Goal: Task Accomplishment & Management: Use online tool/utility

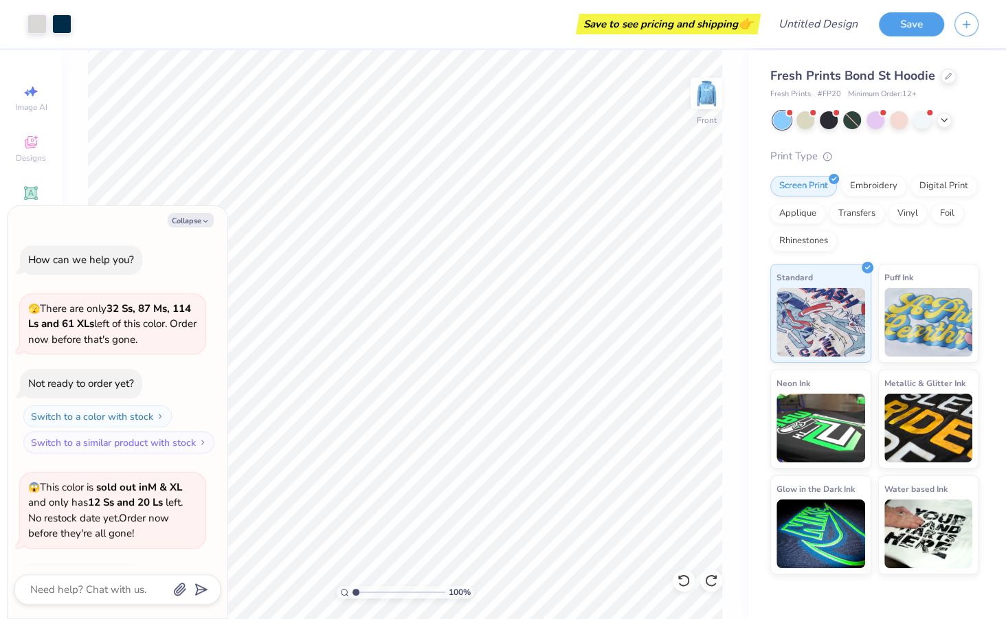
scroll to position [794, 0]
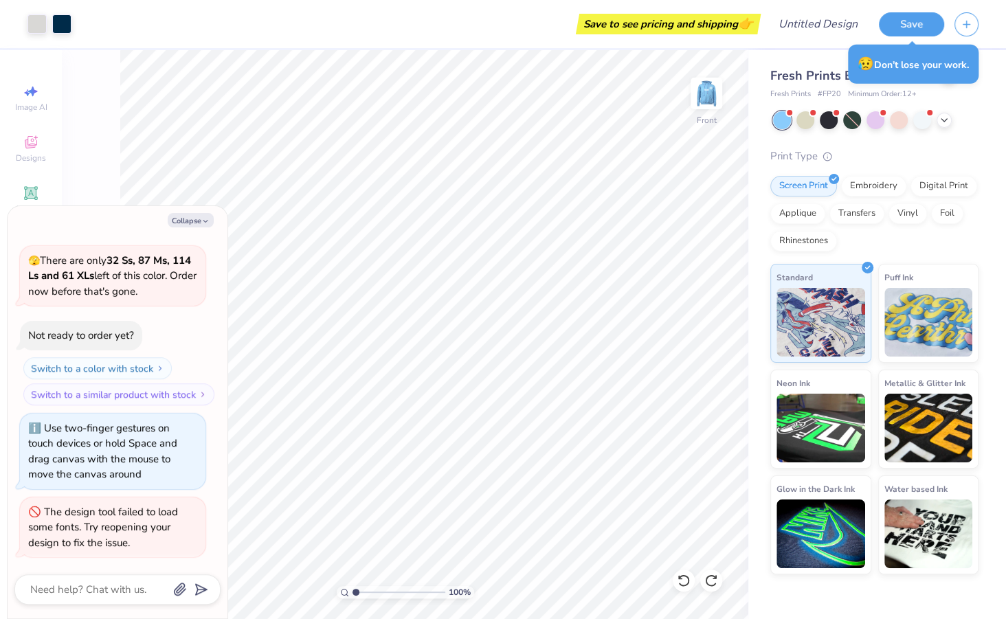
type textarea "x"
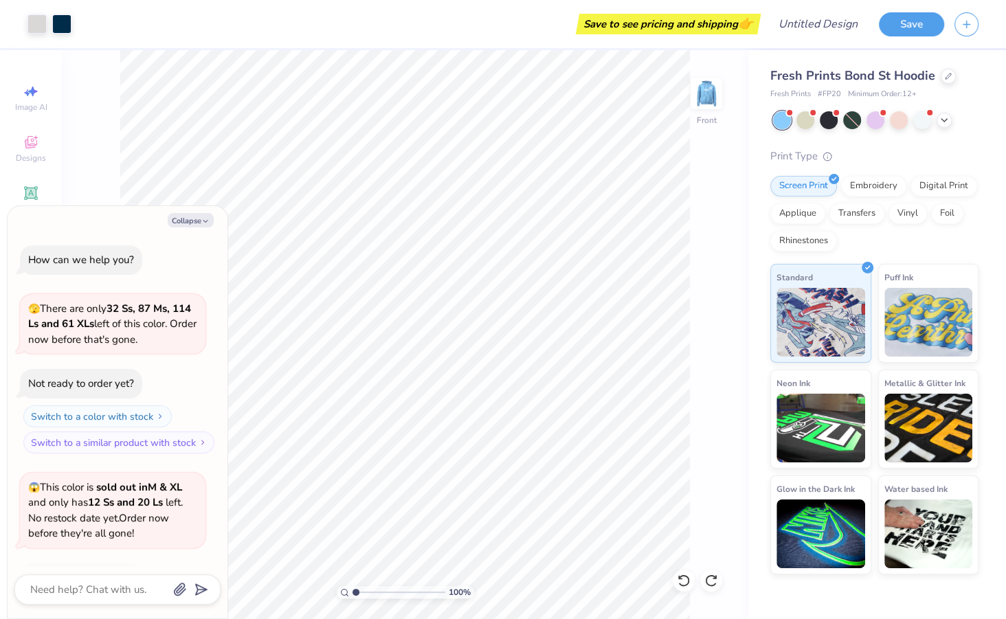
scroll to position [794, 0]
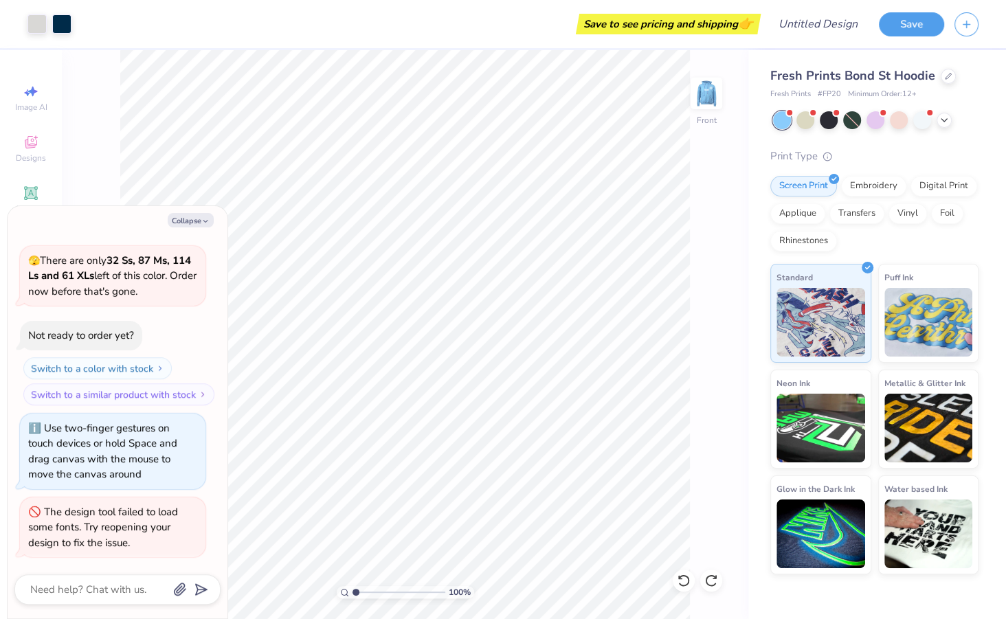
type textarea "x"
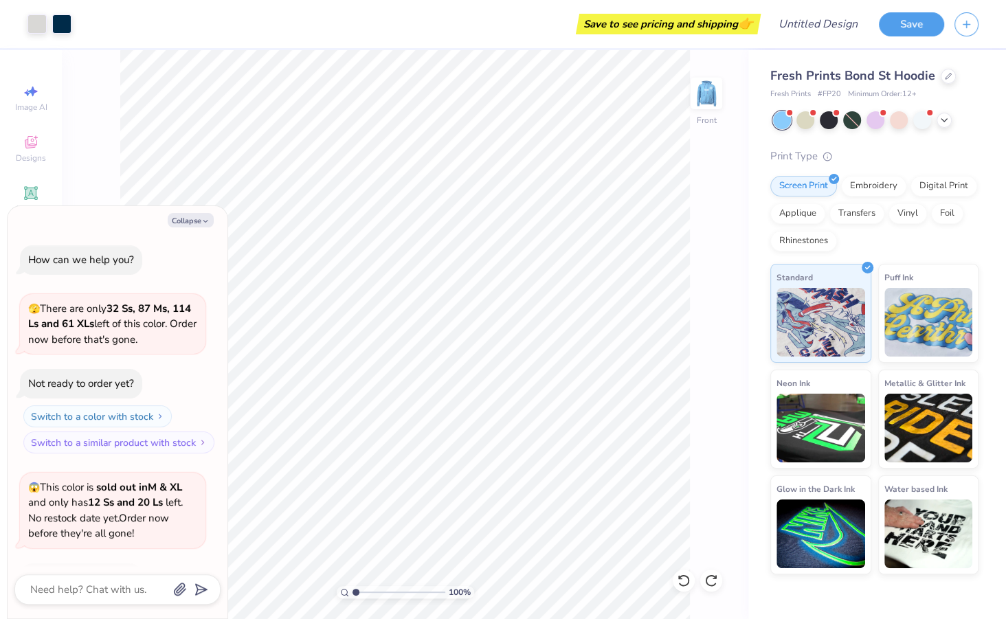
scroll to position [794, 0]
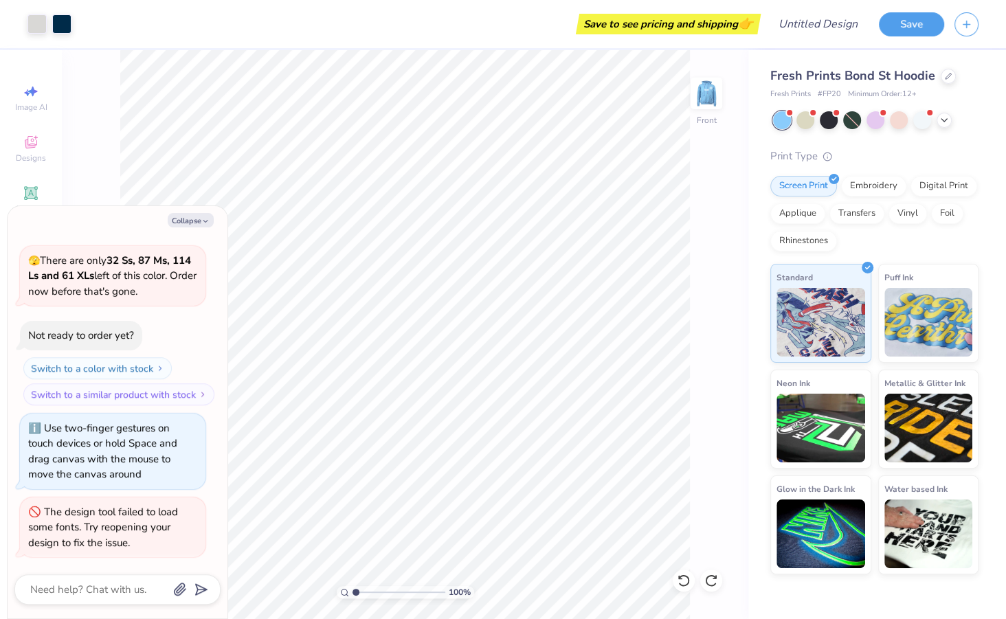
type textarea "x"
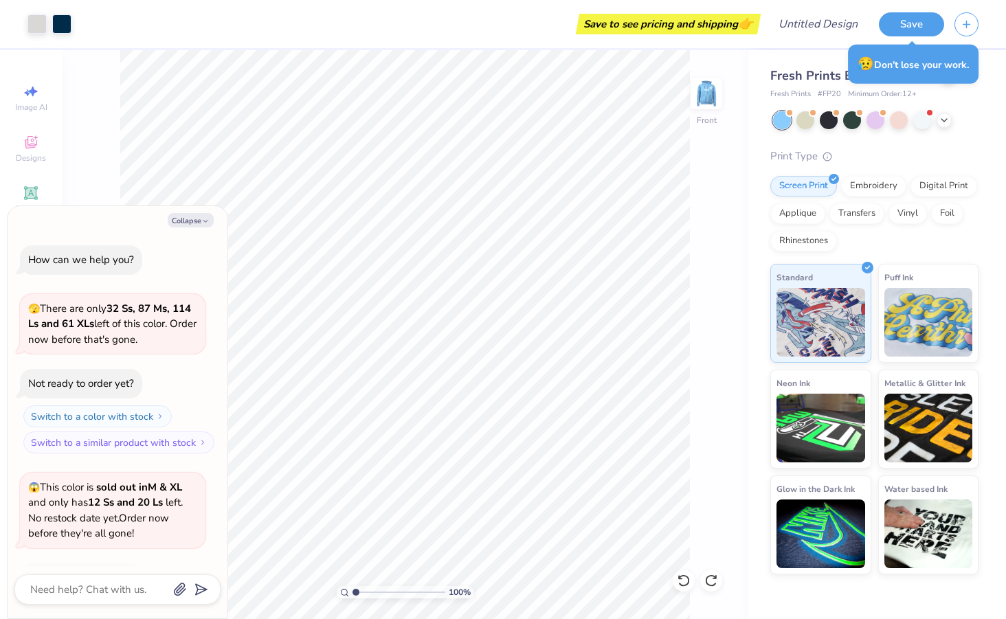
type textarea "x"
